Goal: Information Seeking & Learning: Learn about a topic

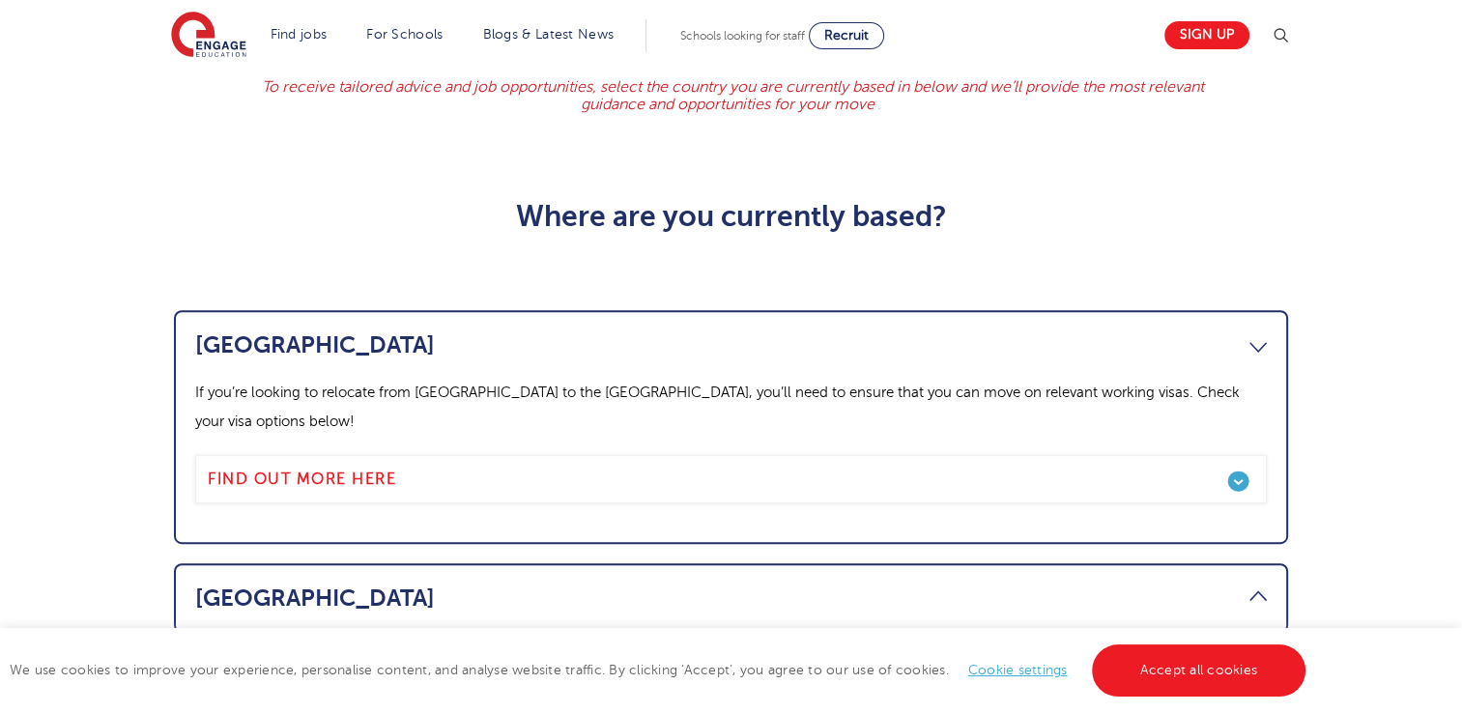
scroll to position [870, 0]
click at [537, 34] on link "Blogs & Latest News" at bounding box center [548, 34] width 131 height 14
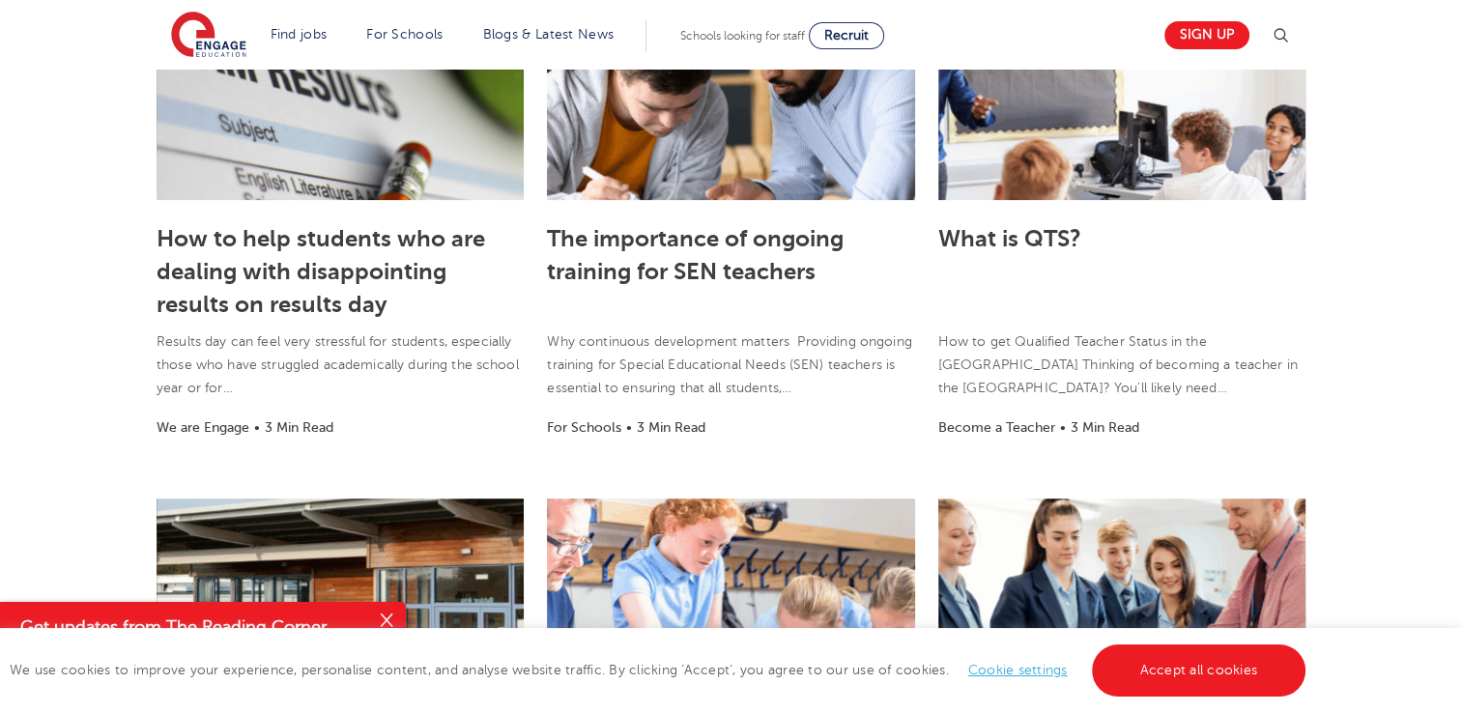
scroll to position [677, 0]
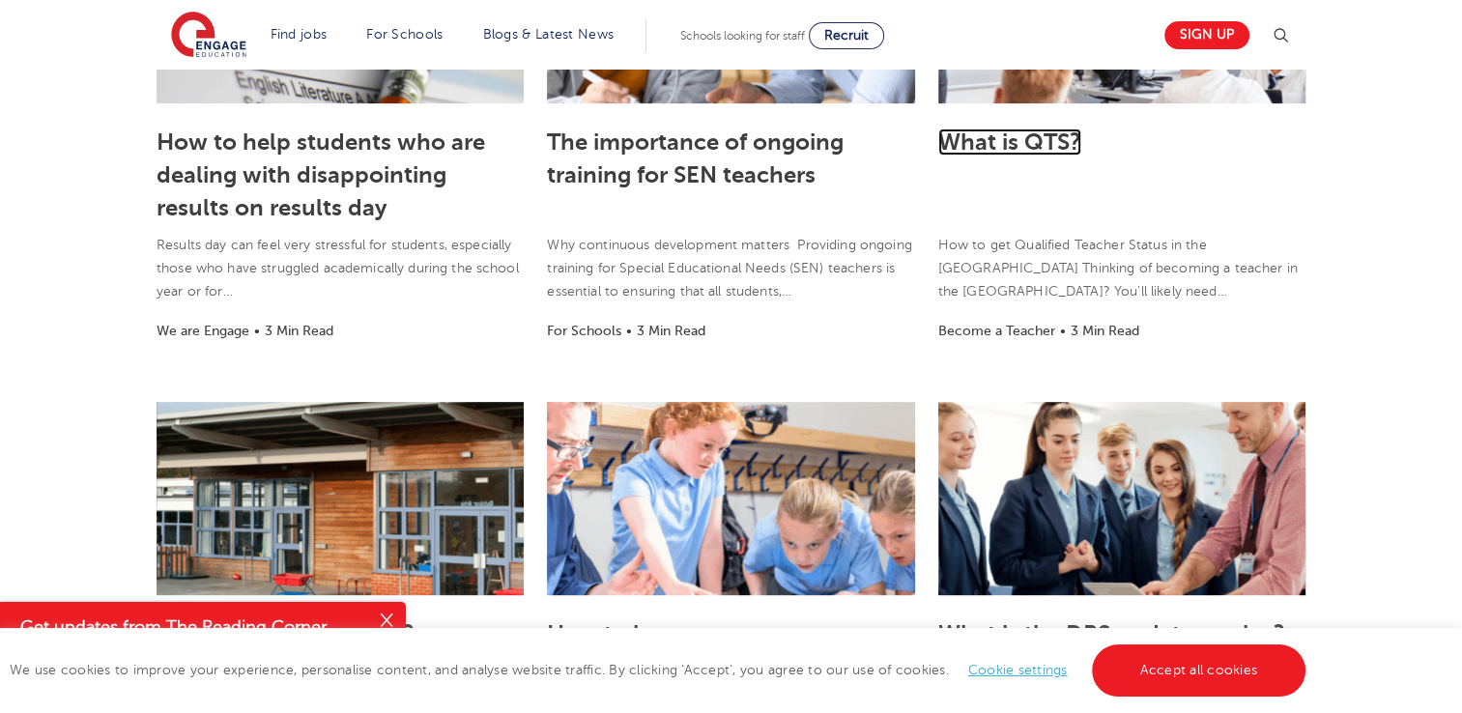
click at [1039, 146] on link "What is QTS?" at bounding box center [1010, 142] width 143 height 27
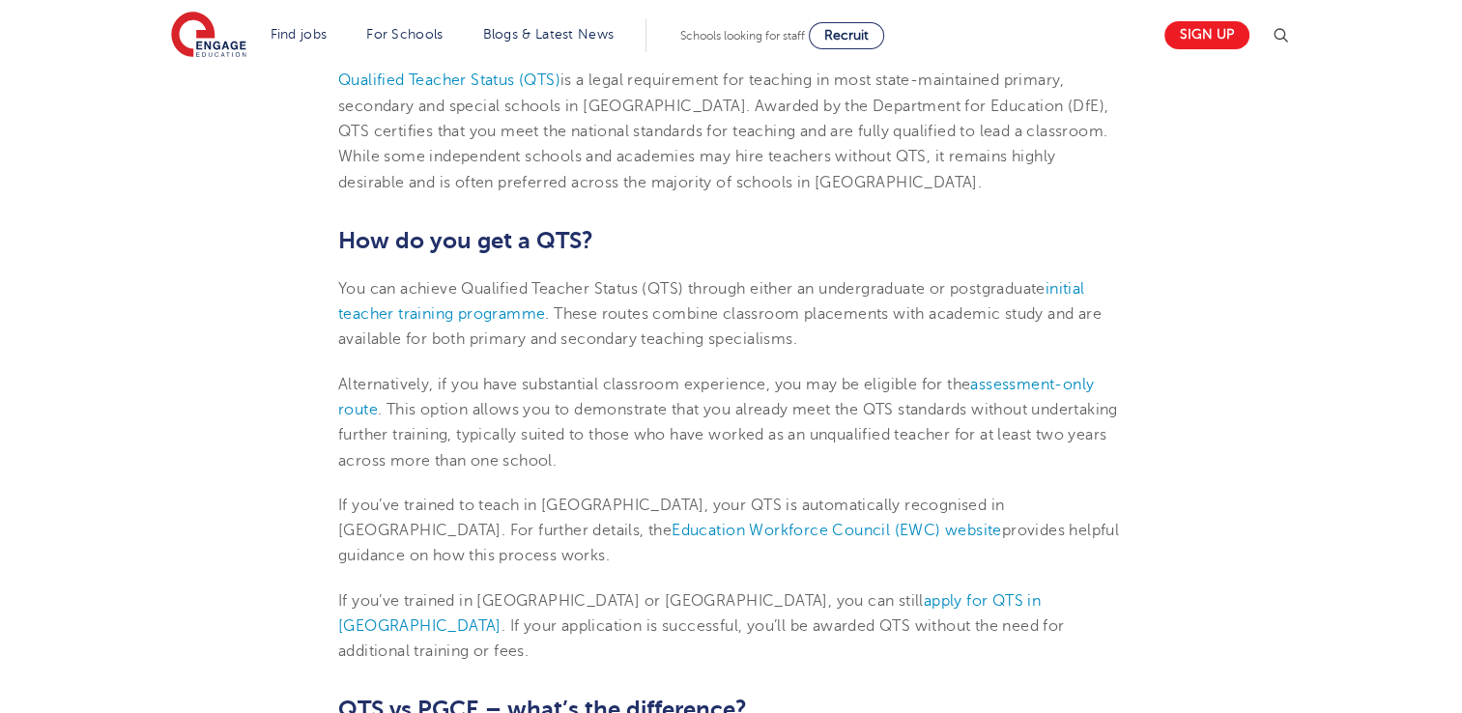
scroll to position [870, 0]
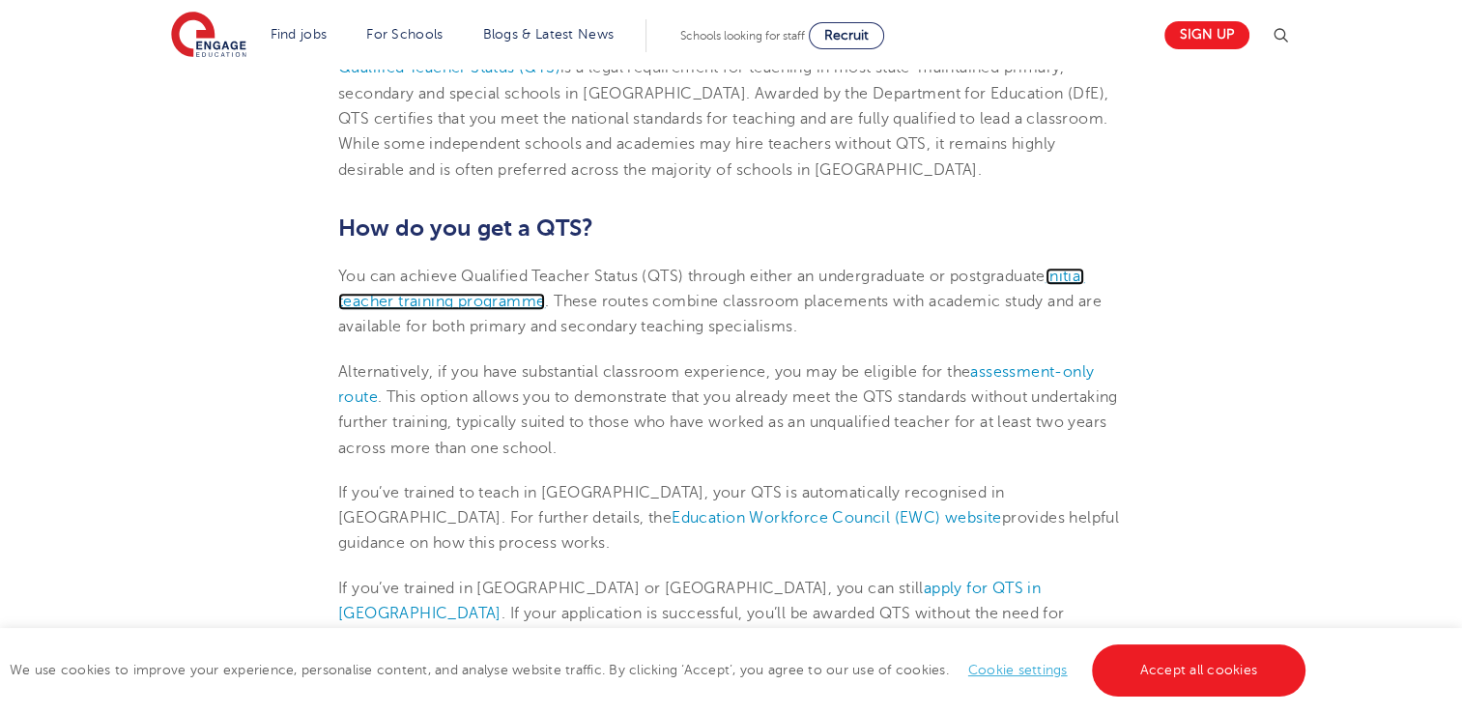
click at [505, 273] on span "initial teacher training programme" at bounding box center [711, 289] width 746 height 43
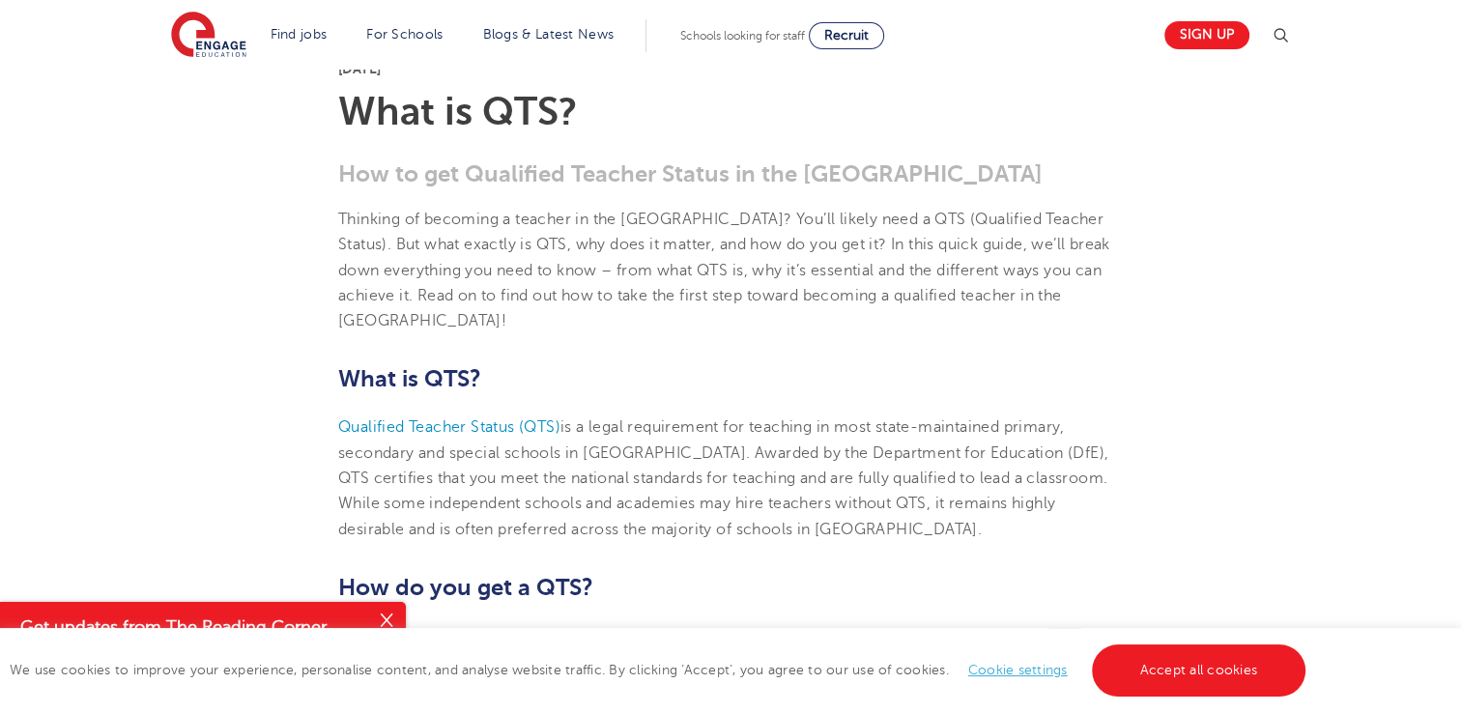
scroll to position [483, 0]
